Goal: Navigation & Orientation: Find specific page/section

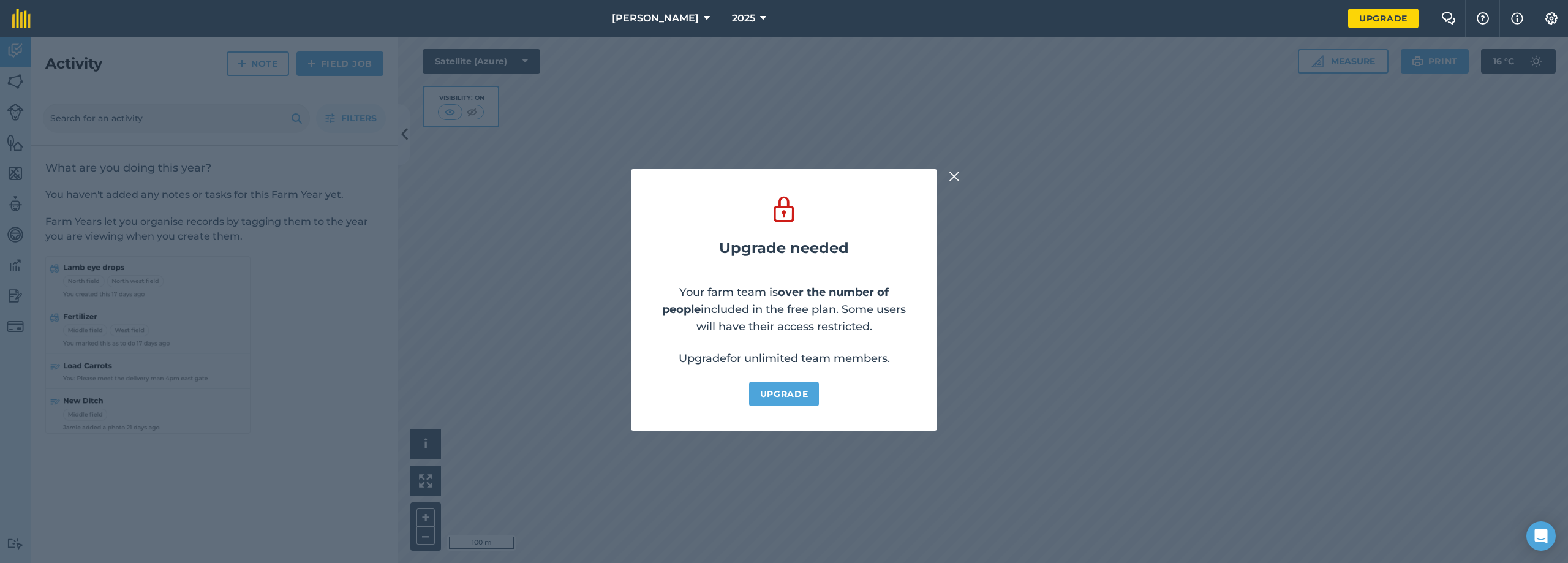
click at [953, 177] on img at bounding box center [954, 176] width 11 height 14
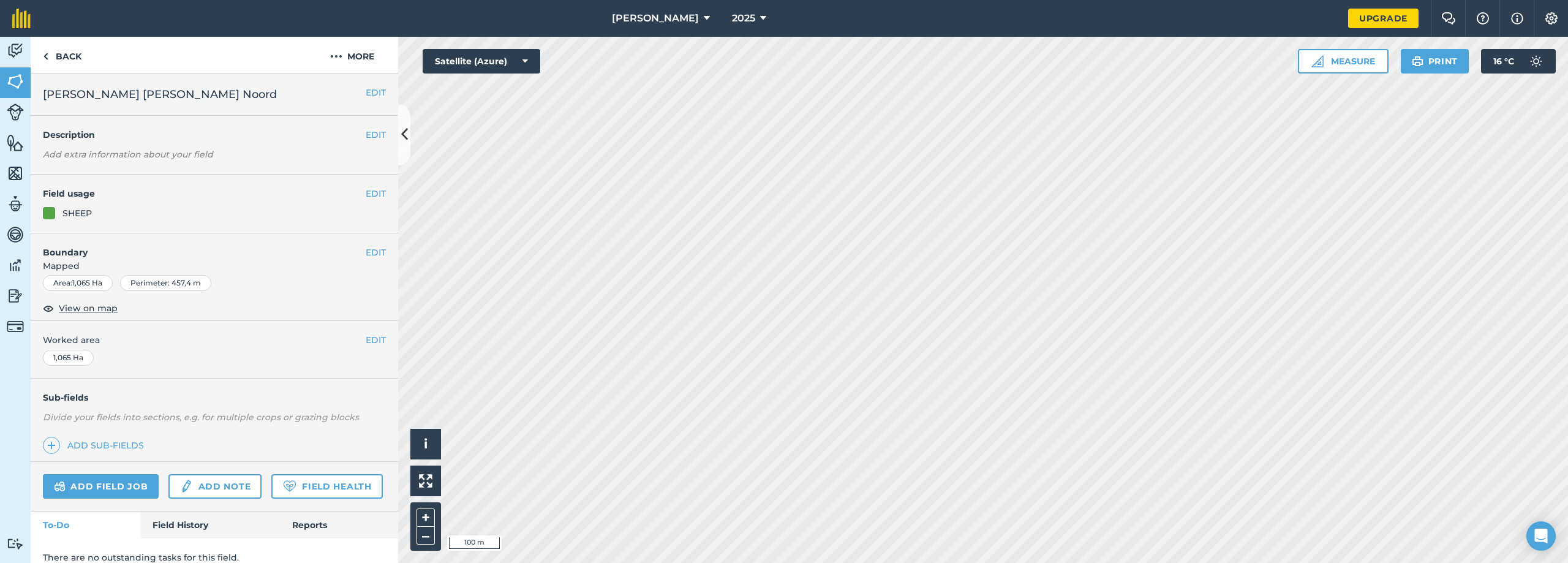
scroll to position [14, 0]
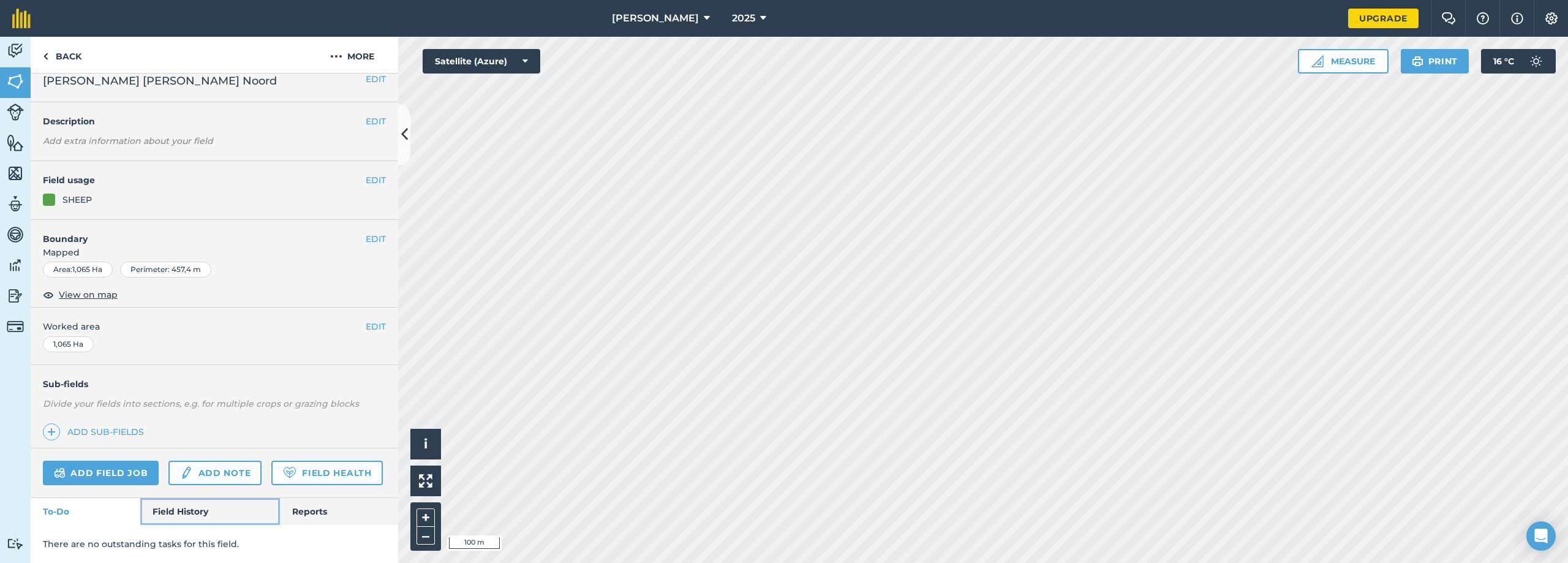
click at [186, 513] on link "Field History" at bounding box center [209, 511] width 139 height 27
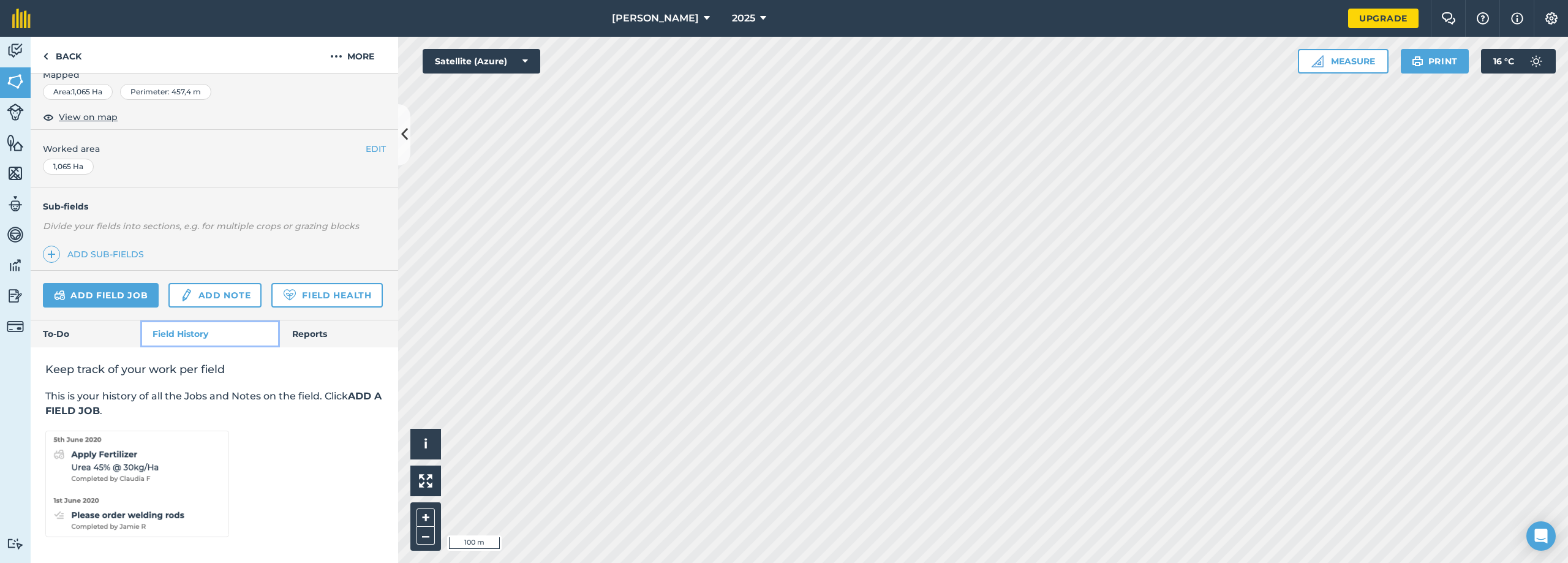
scroll to position [192, 0]
click at [289, 335] on link "Reports" at bounding box center [339, 332] width 118 height 27
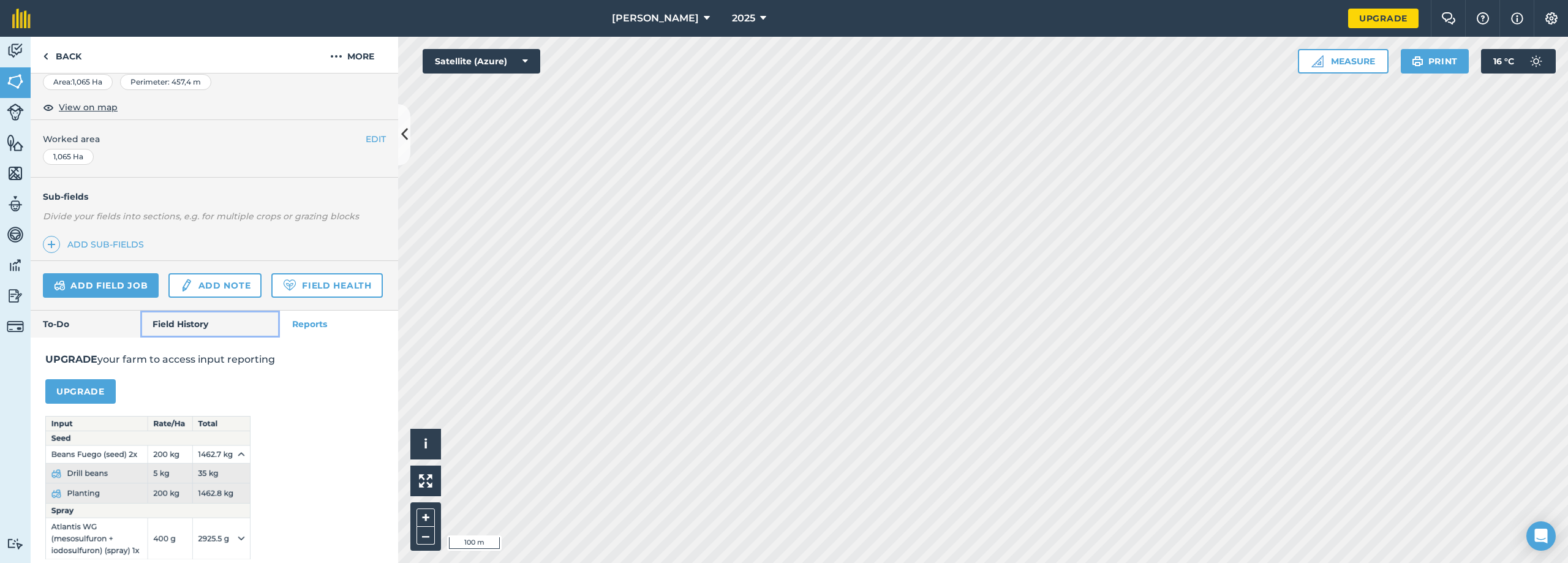
click at [202, 330] on link "Field History" at bounding box center [209, 323] width 139 height 27
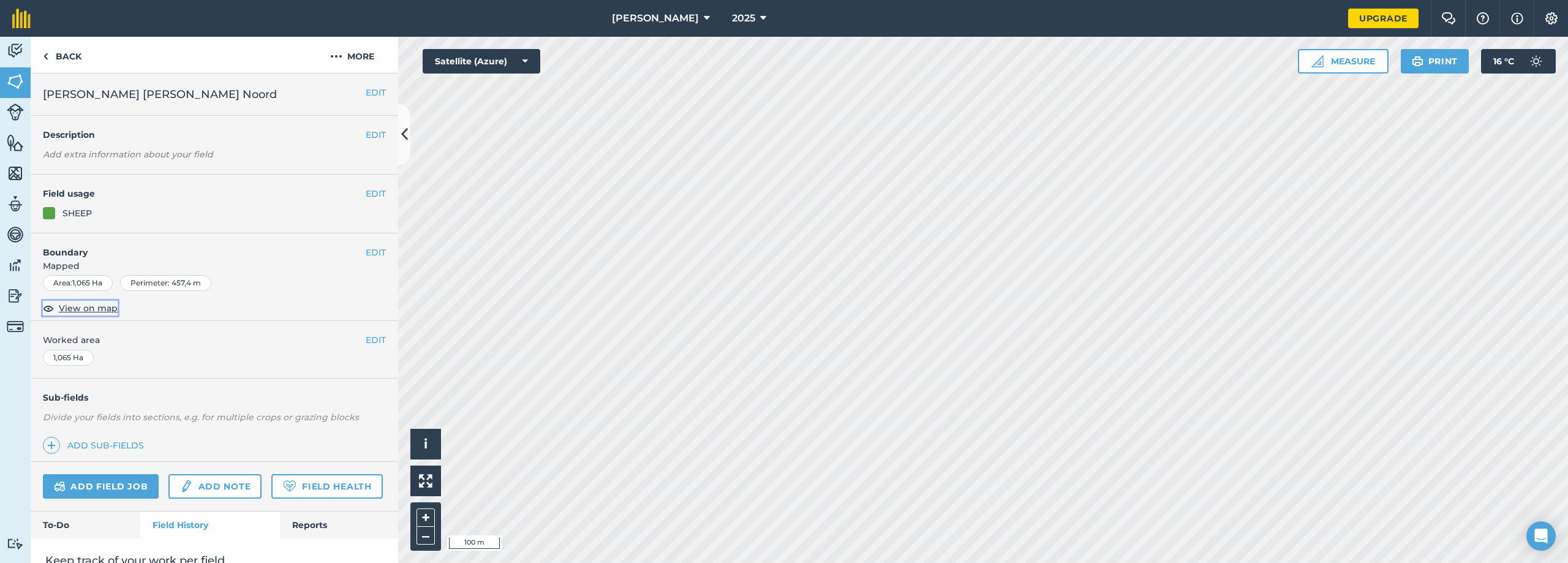
click at [85, 310] on span "View on map" at bounding box center [87, 308] width 59 height 14
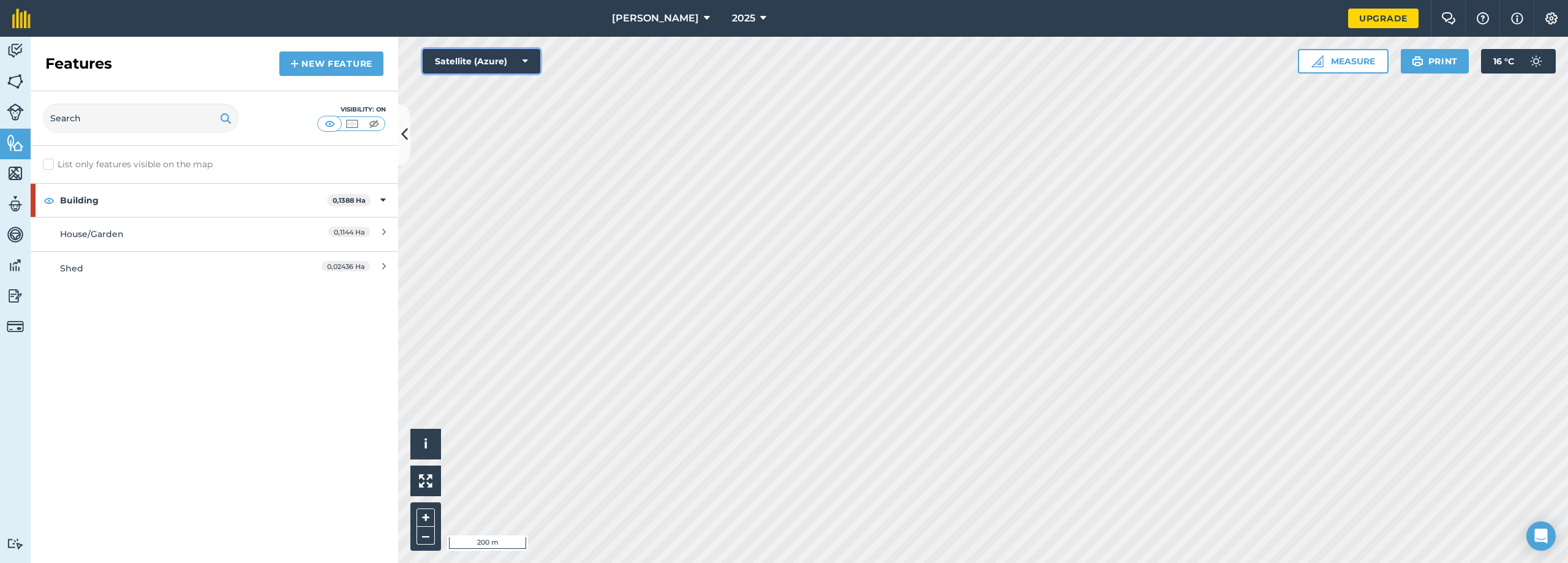
click at [472, 62] on button "Satellite (Azure)" at bounding box center [482, 61] width 118 height 24
